Goal: Check status: Check status

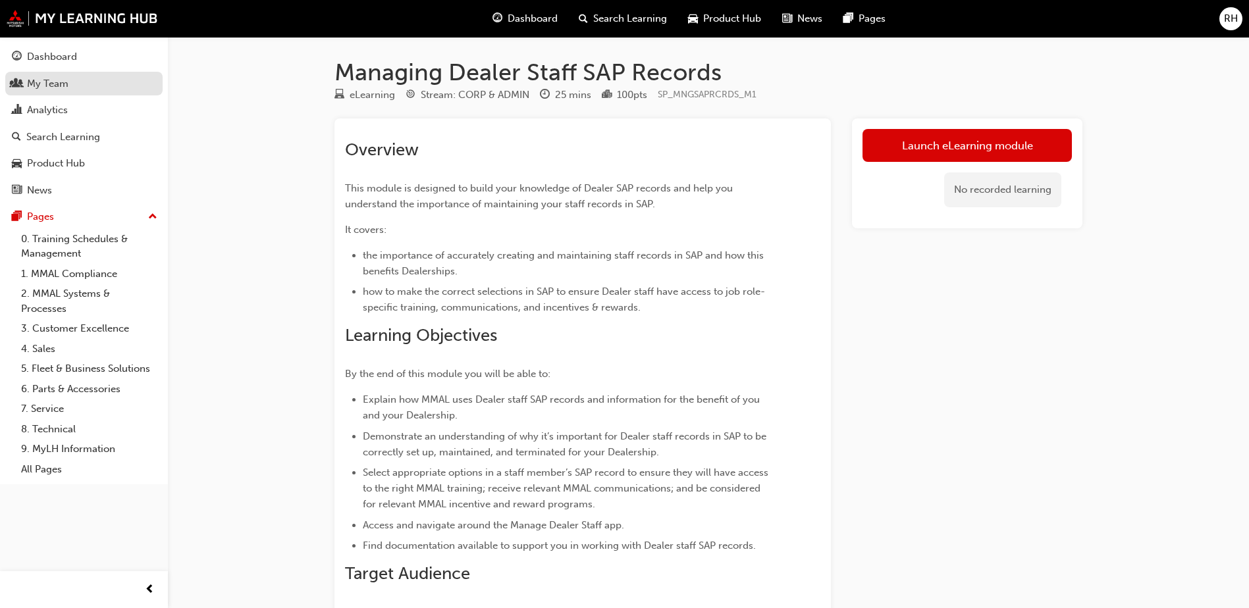
click at [53, 80] on div "My Team" at bounding box center [47, 83] width 41 height 15
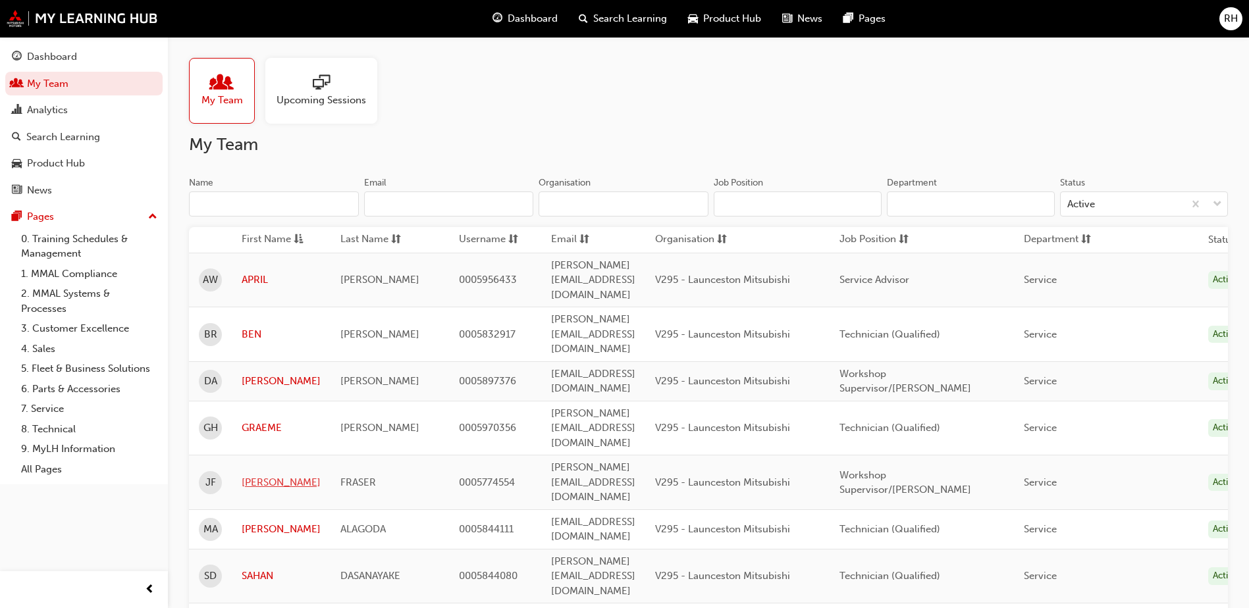
click at [252, 475] on link "[PERSON_NAME]" at bounding box center [281, 482] width 79 height 15
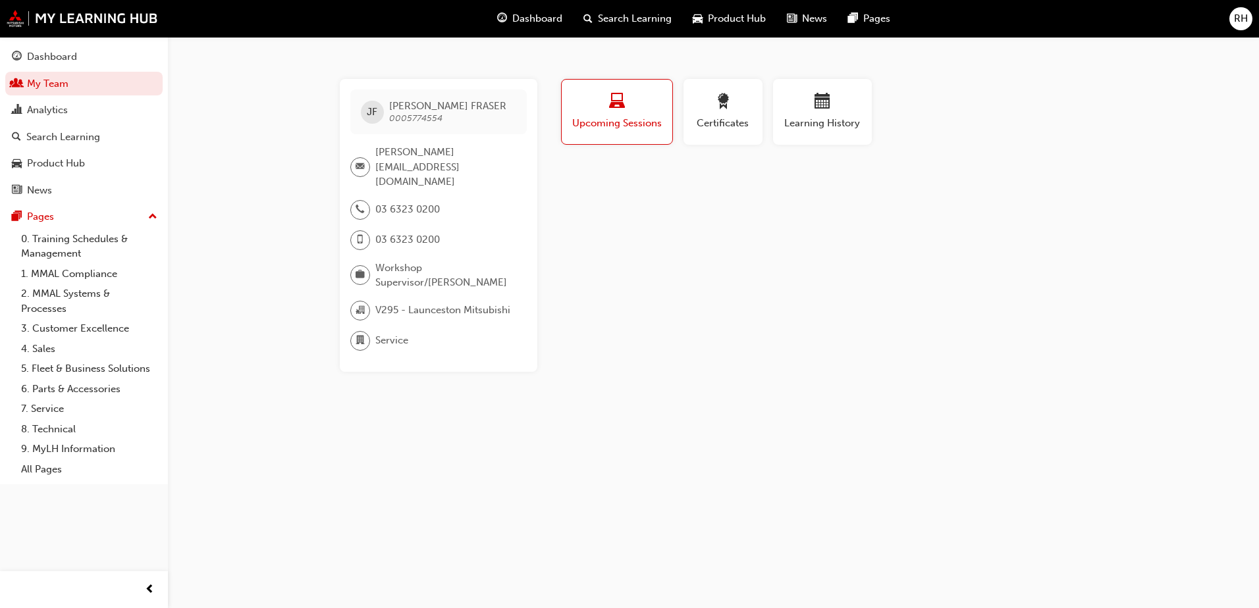
click at [632, 108] on div "button" at bounding box center [616, 103] width 91 height 20
click at [49, 109] on div "Analytics" at bounding box center [47, 110] width 41 height 15
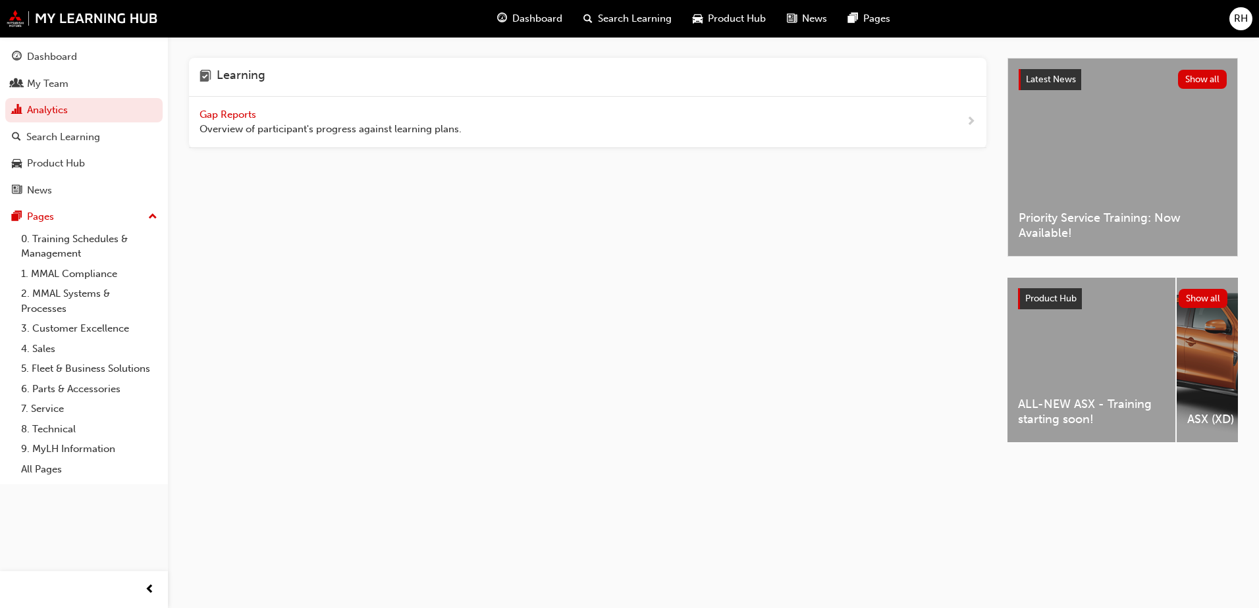
click at [226, 115] on span "Gap Reports" at bounding box center [228, 115] width 59 height 12
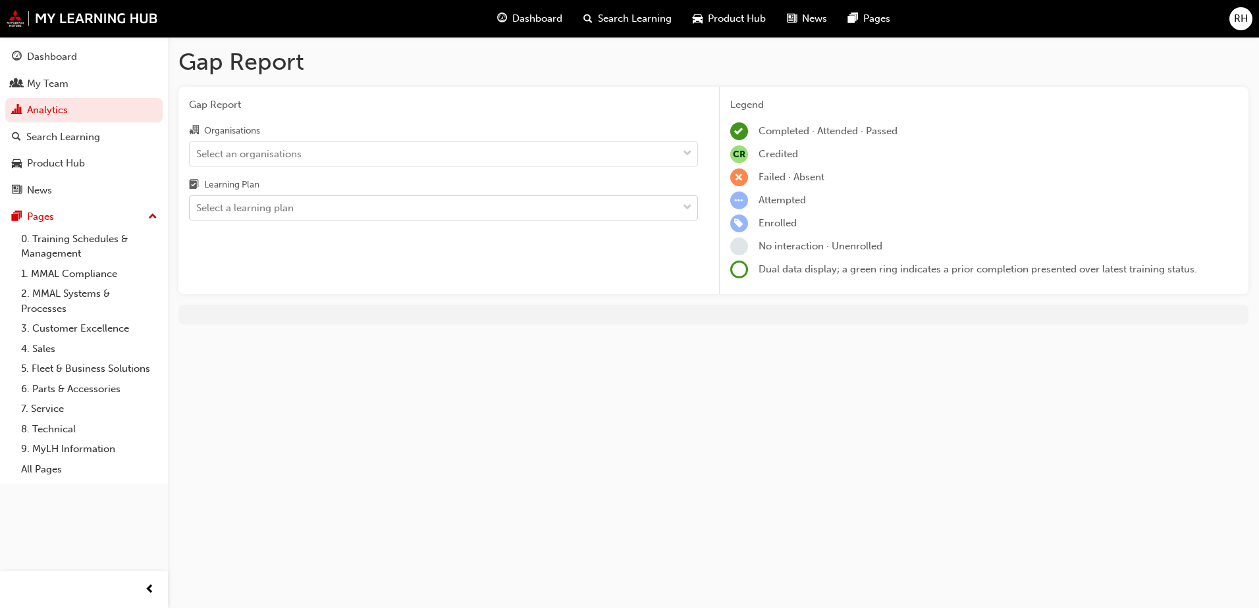
click at [271, 208] on div "Select a learning plan" at bounding box center [244, 208] width 97 height 15
click at [197, 208] on input "Learning Plan Select a learning plan" at bounding box center [196, 207] width 1 height 11
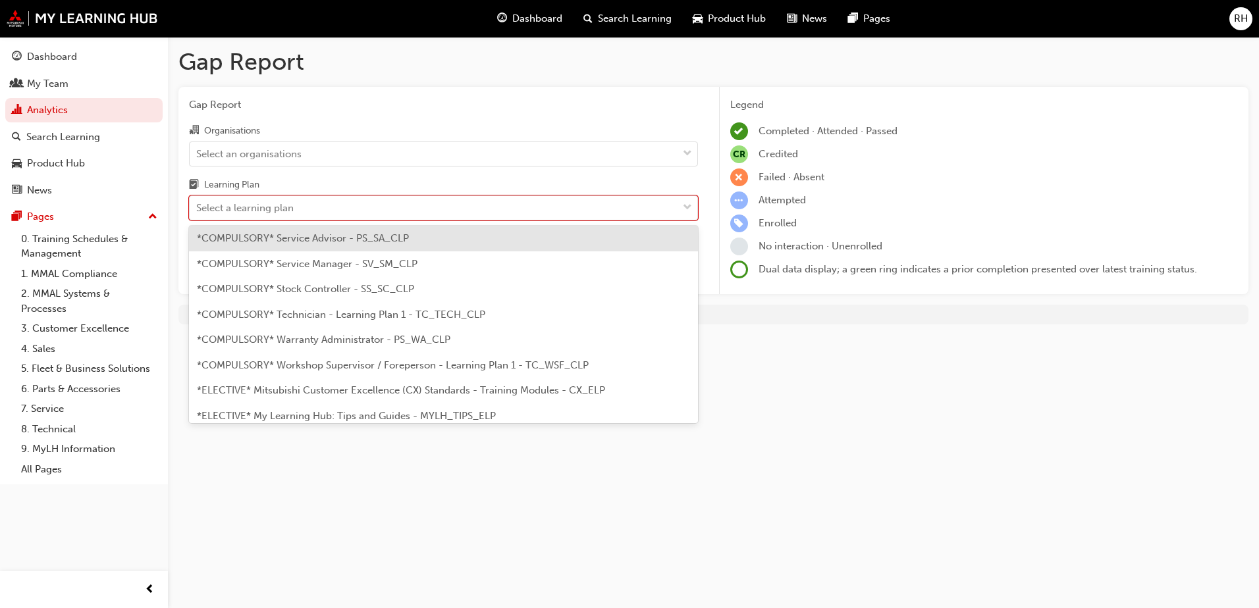
scroll to position [461, 0]
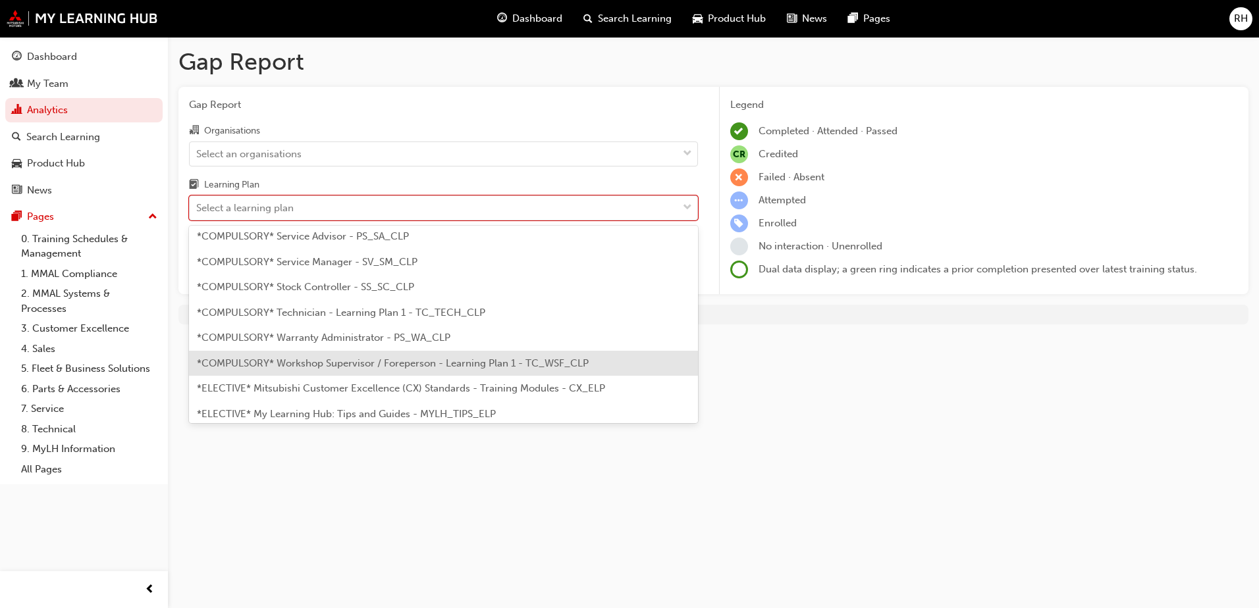
click at [361, 363] on span "*COMPULSORY* Workshop Supervisor / Foreperson - Learning Plan 1 - TC_WSF_CLP" at bounding box center [393, 363] width 392 height 12
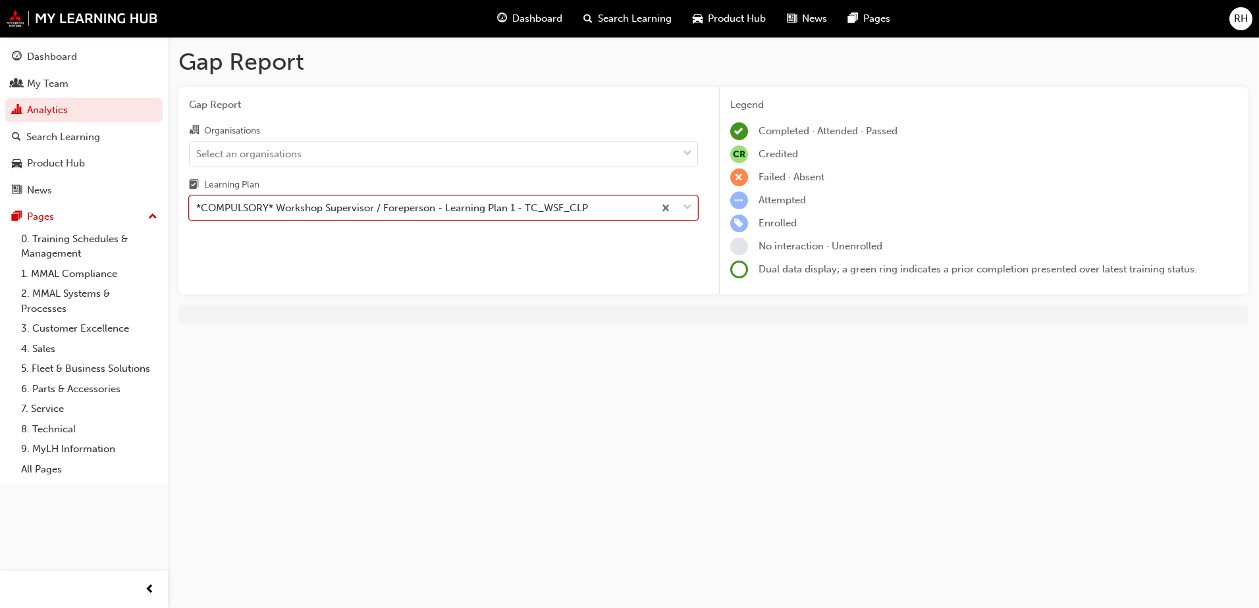
click at [603, 205] on div "*COMPULSORY* Workshop Supervisor / Foreperson - Learning Plan 1 - TC_WSF_CLP" at bounding box center [422, 208] width 464 height 23
click at [197, 205] on input "Learning Plan option *COMPULSORY* Workshop Supervisor / Foreperson - Learning P…" at bounding box center [196, 207] width 1 height 11
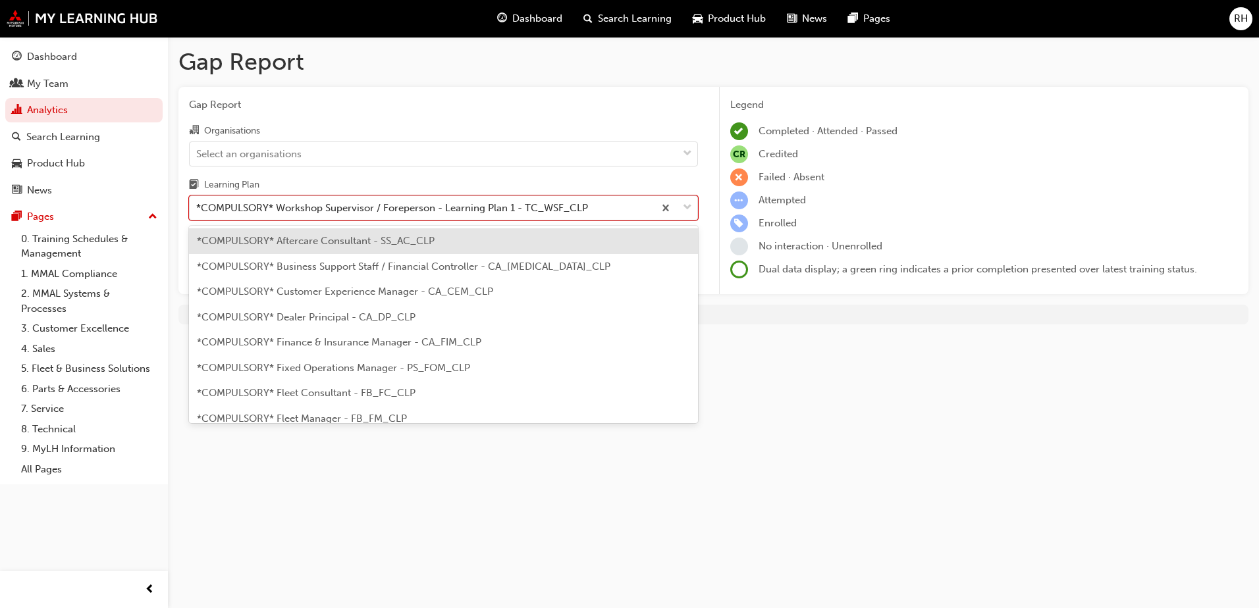
scroll to position [423, 0]
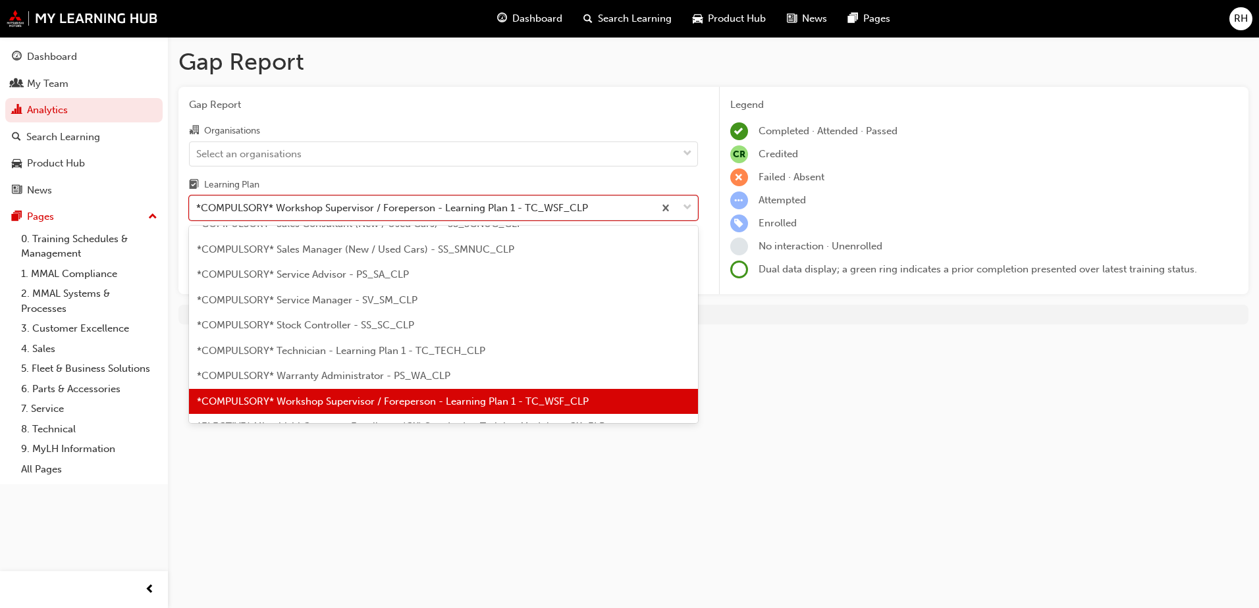
click at [446, 400] on span "*COMPULSORY* Workshop Supervisor / Foreperson - Learning Plan 1 - TC_WSF_CLP" at bounding box center [393, 402] width 392 height 12
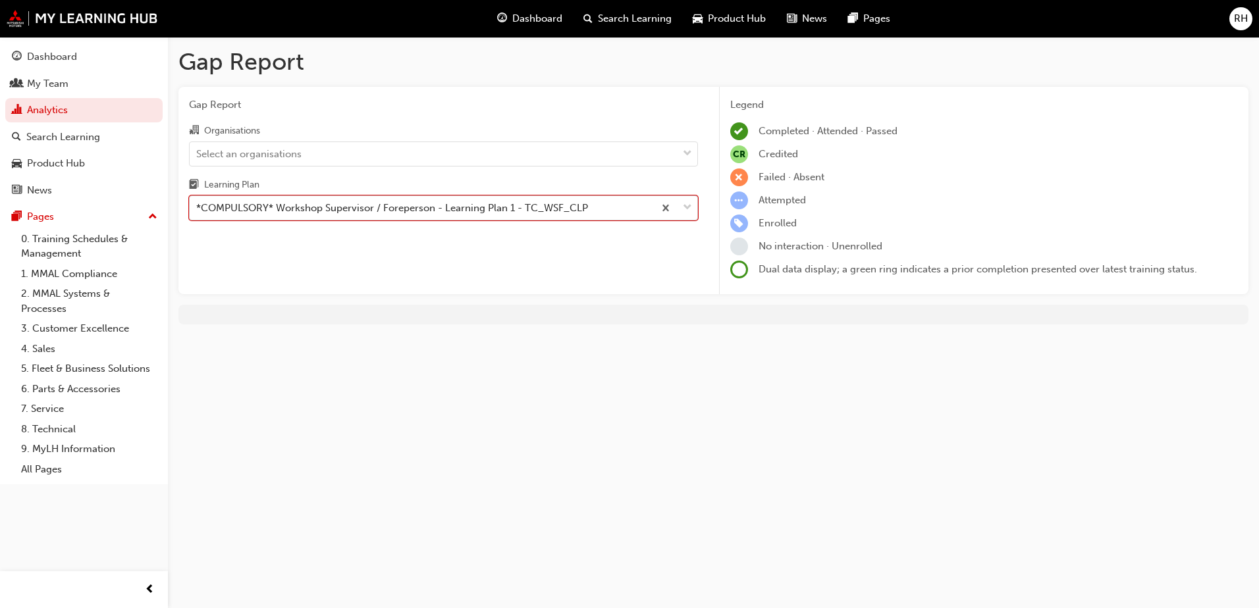
click at [417, 205] on div "*COMPULSORY* Workshop Supervisor / Foreperson - Learning Plan 1 - TC_WSF_CLP" at bounding box center [392, 208] width 392 height 15
click at [197, 205] on input "Learning Plan option *COMPULSORY* Workshop Supervisor / Foreperson - Learning P…" at bounding box center [196, 207] width 1 height 11
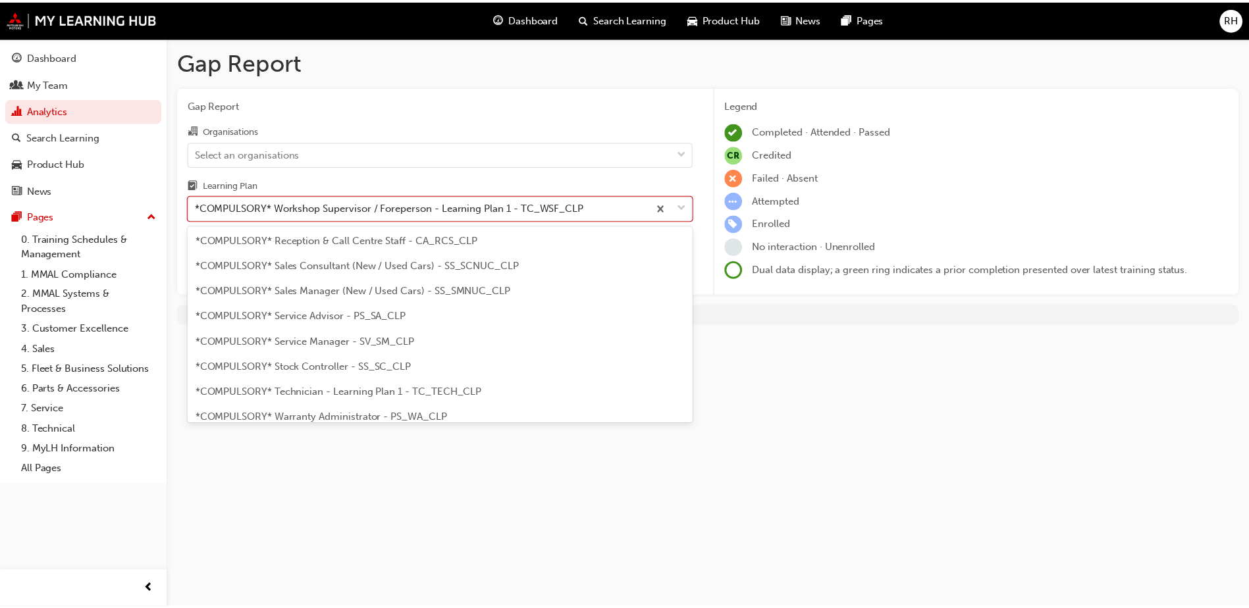
scroll to position [447, 0]
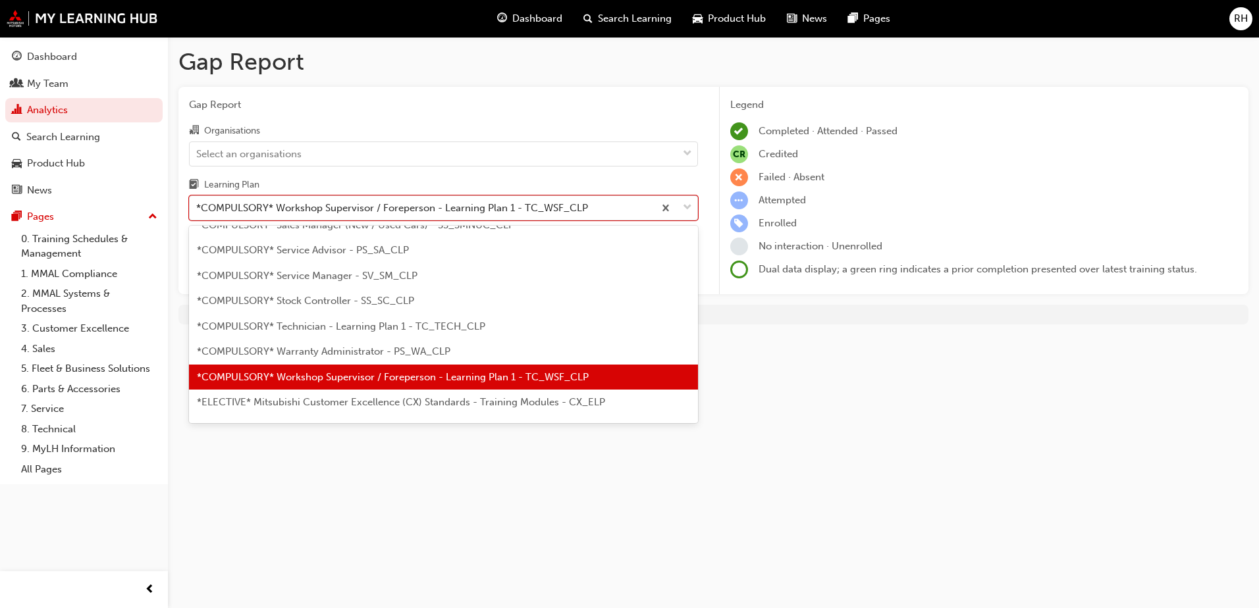
click at [332, 377] on span "*COMPULSORY* Workshop Supervisor / Foreperson - Learning Plan 1 - TC_WSF_CLP" at bounding box center [393, 377] width 392 height 12
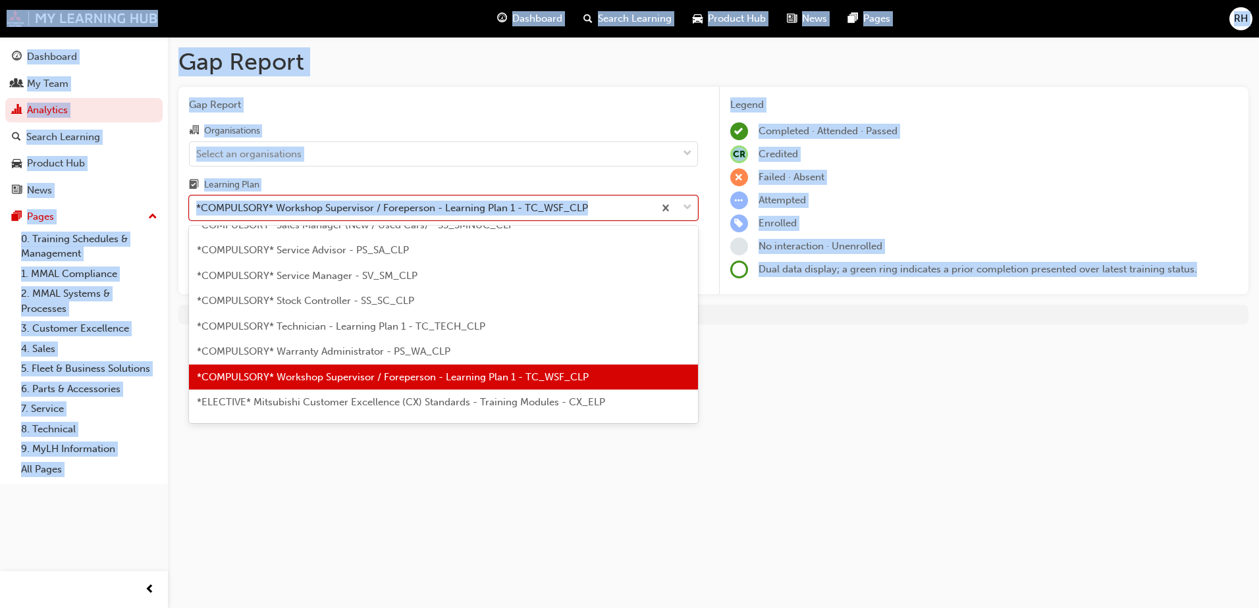
click at [332, 377] on div "Gap Report Gap Report Organisations Select an organisations Learning Plan optio…" at bounding box center [629, 304] width 1259 height 608
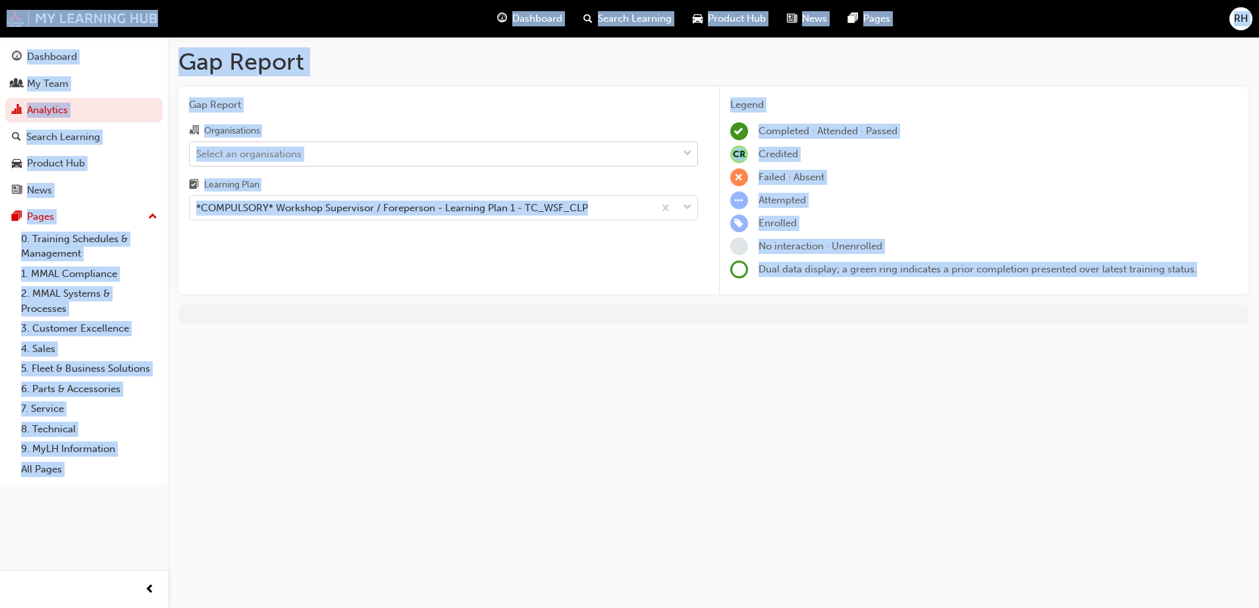
click at [278, 155] on div "Select an organisations" at bounding box center [248, 153] width 105 height 15
click at [197, 155] on input "Organisations Select an organisations" at bounding box center [196, 152] width 1 height 11
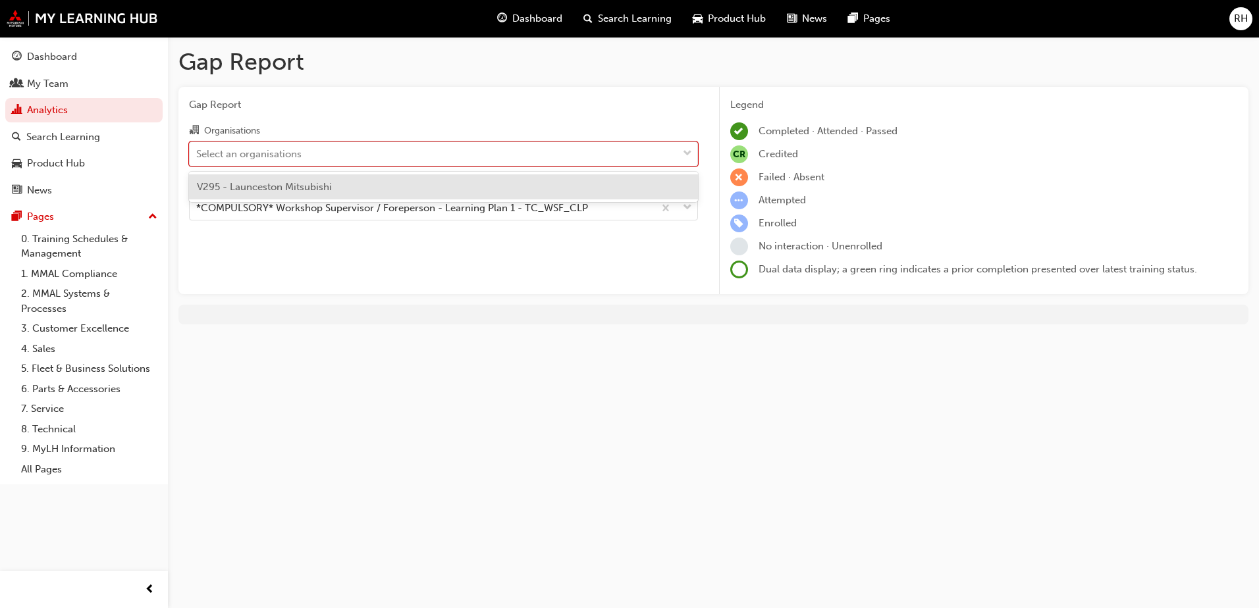
click at [255, 188] on span "V295 - Launceston Mitsubishi" at bounding box center [264, 187] width 135 height 12
